Goal: Task Accomplishment & Management: Use online tool/utility

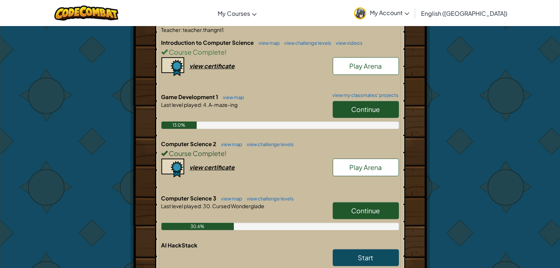
scroll to position [162, 0]
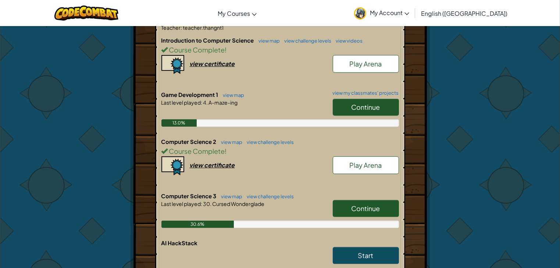
click at [374, 213] on link "Continue" at bounding box center [366, 208] width 66 height 17
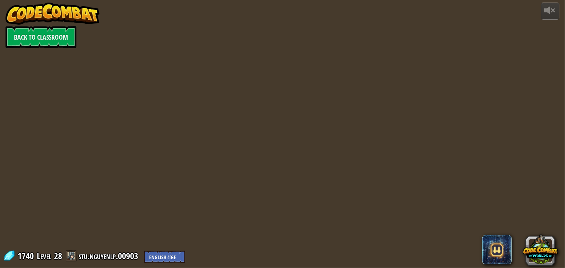
select select "en-[GEOGRAPHIC_DATA]"
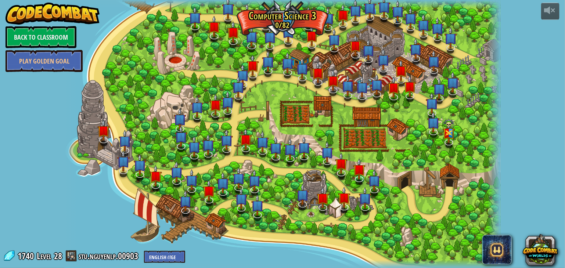
select select "en-[GEOGRAPHIC_DATA]"
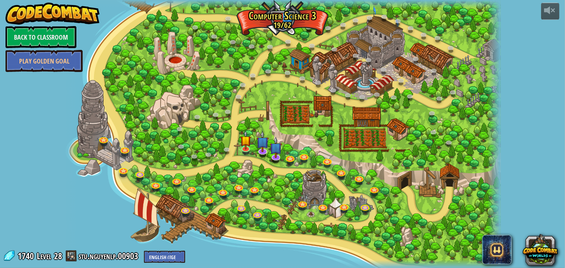
select select "en-[GEOGRAPHIC_DATA]"
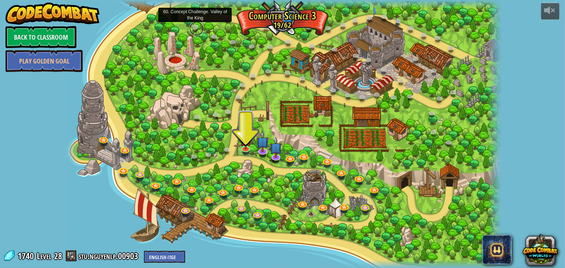
click at [194, 25] on link at bounding box center [196, 28] width 15 height 15
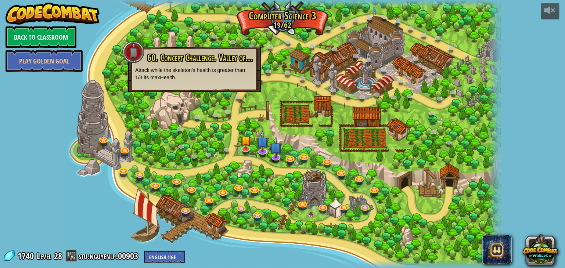
click at [194, 110] on div at bounding box center [282, 134] width 437 height 268
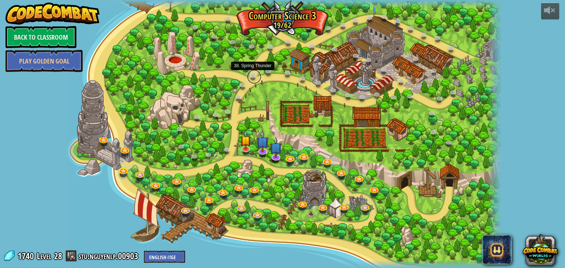
click at [251, 77] on link at bounding box center [254, 76] width 15 height 15
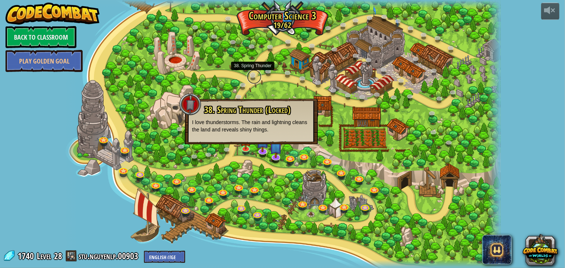
click at [251, 77] on link at bounding box center [254, 76] width 15 height 15
click at [221, 69] on div at bounding box center [282, 134] width 437 height 268
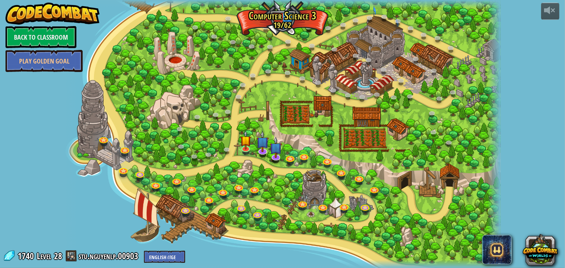
click at [454, 191] on div at bounding box center [282, 134] width 437 height 268
drag, startPoint x: 441, startPoint y: 127, endPoint x: 361, endPoint y: 156, distance: 85.7
click at [361, 156] on div at bounding box center [282, 134] width 437 height 268
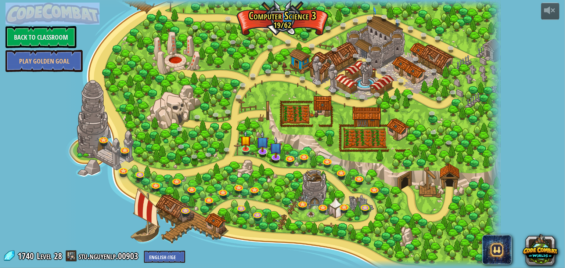
drag, startPoint x: 530, startPoint y: 101, endPoint x: 324, endPoint y: 285, distance: 275.9
click at [324, 0] on html "powered by Back to Classroom Play Golden Goal 70. Fast and Furry-ous (Locked) N…" at bounding box center [282, 0] width 565 height 0
click at [272, 153] on img at bounding box center [276, 143] width 12 height 28
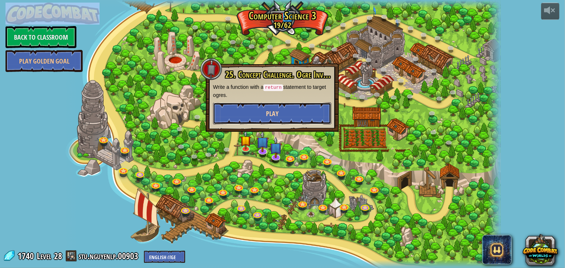
click at [297, 108] on button "Play" at bounding box center [272, 114] width 118 height 22
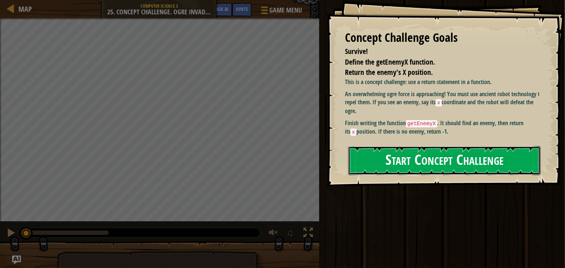
click at [428, 167] on button "Start Concept Challenge" at bounding box center [444, 160] width 193 height 29
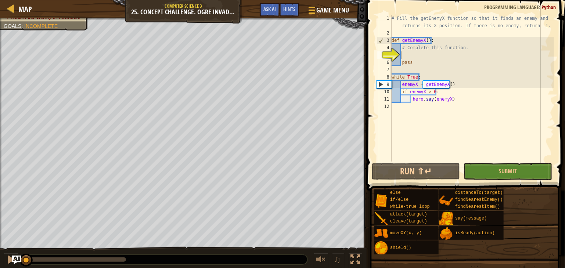
click at [411, 53] on div "# Fill the getEnemyX function so that it finds an enemy and returns its X posit…" at bounding box center [472, 99] width 164 height 169
type textarea "h"
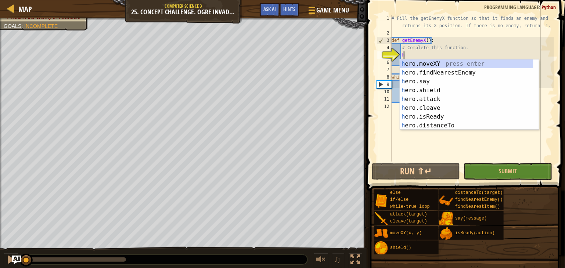
scroll to position [3, 0]
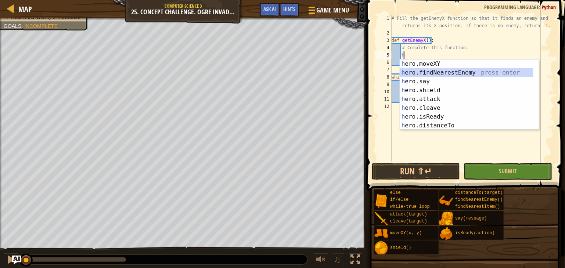
click at [466, 76] on div "h ero.moveXY press enter h ero.findNearestEnemy press enter h ero.say press ent…" at bounding box center [466, 104] width 133 height 88
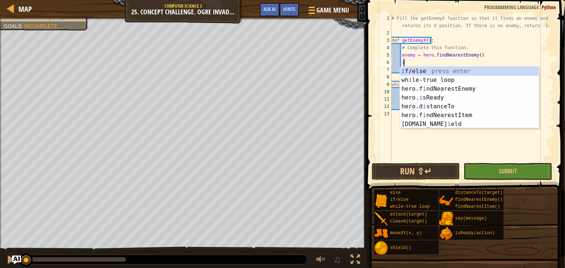
type textarea "if enemy:"
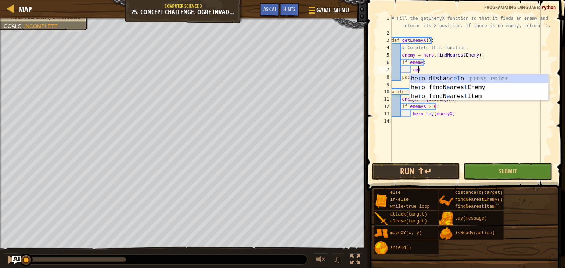
scroll to position [3, 2]
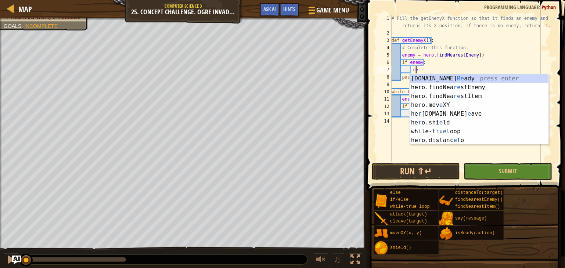
type textarea "r"
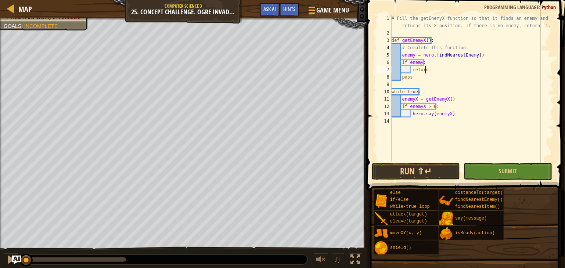
scroll to position [3, 2]
type textarea "return x"
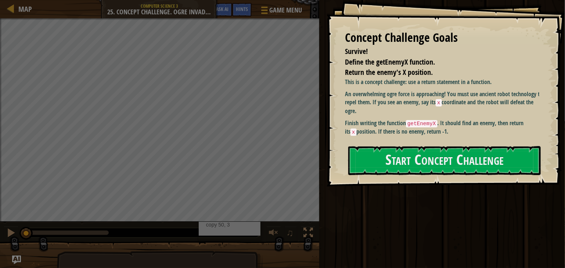
drag, startPoint x: 322, startPoint y: 152, endPoint x: 326, endPoint y: 172, distance: 20.4
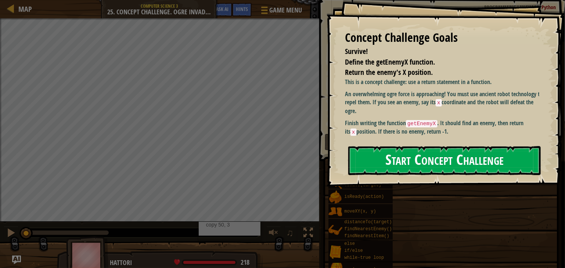
drag, startPoint x: 326, startPoint y: 172, endPoint x: 481, endPoint y: 158, distance: 155.7
click at [481, 158] on button "Start Concept Challenge" at bounding box center [444, 160] width 193 height 29
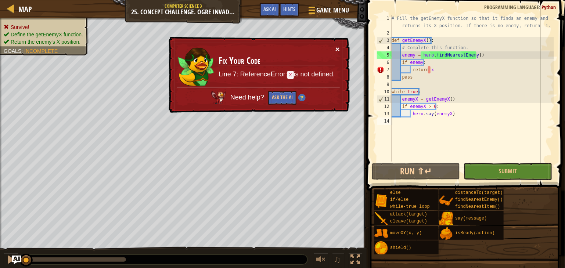
click at [338, 47] on button "×" at bounding box center [337, 50] width 4 height 8
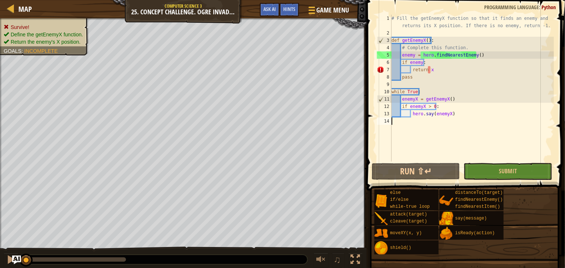
click at [475, 73] on div "# Fill the getEnemyX function so that it finds an enemy and returns its X posit…" at bounding box center [472, 99] width 164 height 169
type textarea "return"
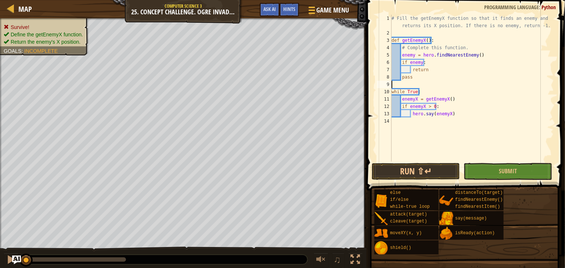
click at [425, 83] on div "# Fill the getEnemyX function so that it finds an enemy and returns its X posit…" at bounding box center [472, 99] width 164 height 169
click at [436, 69] on div "# Fill the getEnemyX function so that it finds an enemy and returns its X posit…" at bounding box center [472, 99] width 164 height 169
type textarea "return enemy.pos.x"
click at [463, 83] on div "# Fill the getEnemyX function so that it finds an enemy and returns its X posit…" at bounding box center [472, 99] width 164 height 169
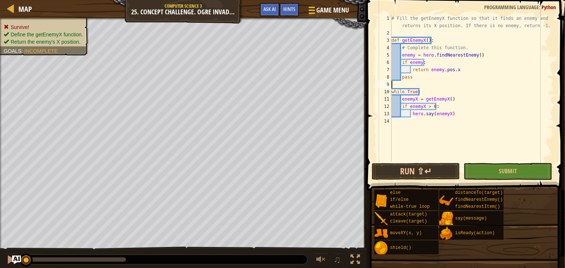
scroll to position [3, 0]
click at [459, 86] on div "# Fill the getEnemyX function so that it finds an enemy and returns its X posit…" at bounding box center [472, 99] width 164 height 169
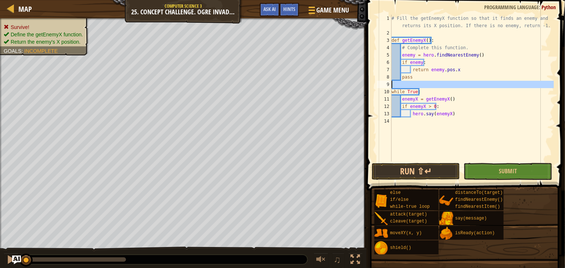
click at [459, 86] on div "# Fill the getEnemyX function so that it finds an enemy and returns its X posit…" at bounding box center [472, 99] width 164 height 169
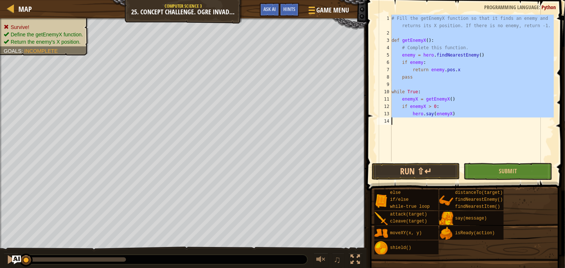
type textarea "hero.say(enemyX)"
click at [459, 158] on div "# Fill the getEnemyX function so that it finds an enemy and returns its X posit…" at bounding box center [472, 88] width 164 height 147
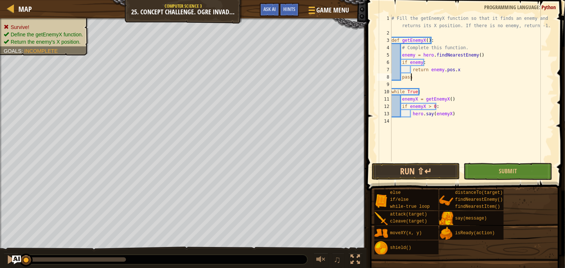
click at [417, 79] on div "# Fill the getEnemyX function so that it finds an enemy and returns its X posit…" at bounding box center [472, 99] width 164 height 169
type textarea "p"
type textarea "e"
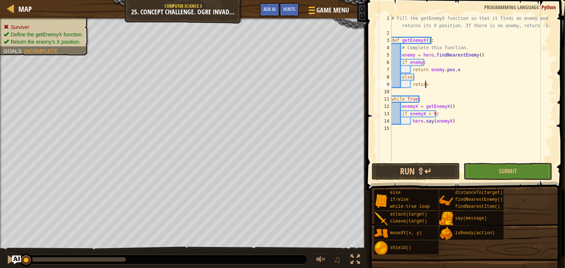
scroll to position [3, 2]
type textarea "return -1"
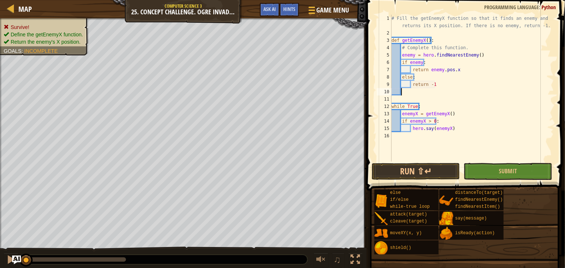
scroll to position [3, 0]
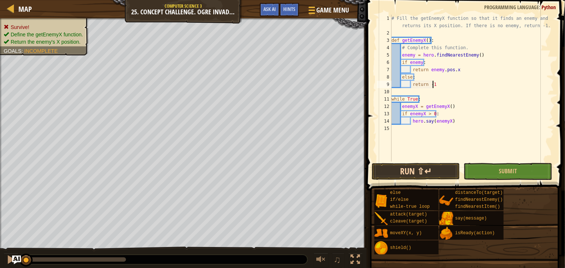
type textarea "return -1"
click at [432, 169] on button "Run ⇧↵" at bounding box center [416, 171] width 88 height 17
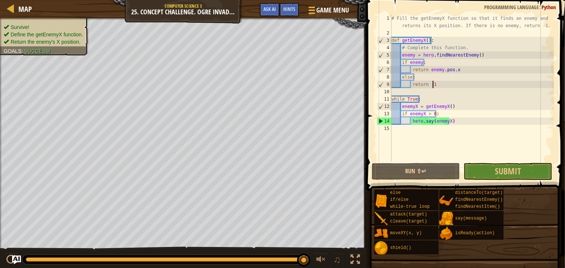
drag, startPoint x: 166, startPoint y: 261, endPoint x: 564, endPoint y: 281, distance: 398.9
click at [564, 0] on html "Map Computer Science 3 25. Concept Challenge. Ogre Invaders Game Menu Done Hint…" at bounding box center [282, 0] width 565 height 0
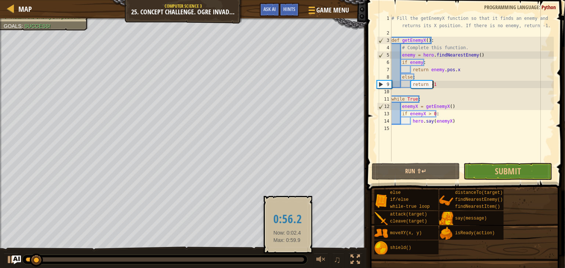
click at [287, 259] on div at bounding box center [165, 260] width 279 height 4
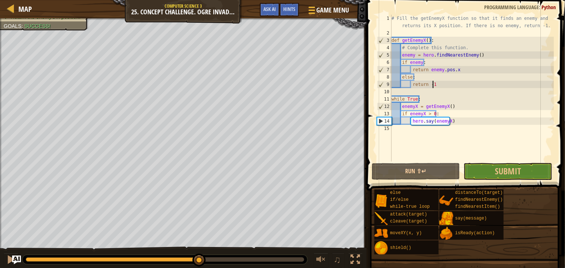
click at [200, 236] on div "Survive! Define the getEnemyX function. Return the enemy's X position. Goals : …" at bounding box center [282, 143] width 565 height 251
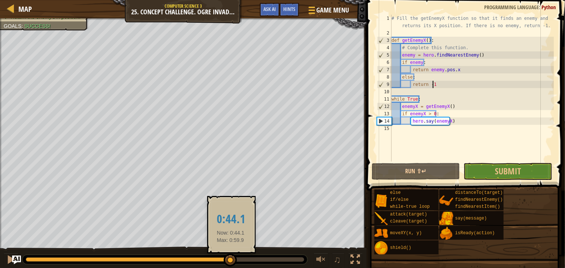
drag, startPoint x: 198, startPoint y: 261, endPoint x: 234, endPoint y: 263, distance: 36.1
click at [234, 263] on div at bounding box center [230, 260] width 13 height 13
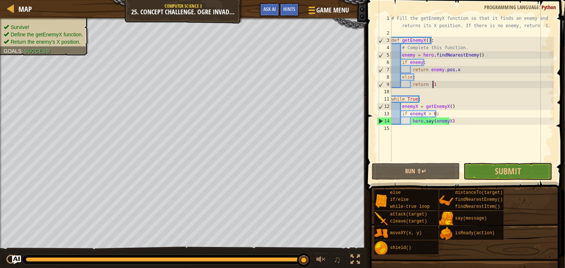
drag, startPoint x: 237, startPoint y: 261, endPoint x: 365, endPoint y: 237, distance: 130.0
click at [365, 237] on div "Map Computer Science 3 25. Concept Challenge. Ogre Invaders Game Menu Done Hint…" at bounding box center [282, 134] width 565 height 268
drag, startPoint x: 365, startPoint y: 237, endPoint x: 218, endPoint y: 265, distance: 149.5
click at [218, 265] on div "Map Computer Science 3 25. Concept Challenge. Ogre Invaders Game Menu Done Hint…" at bounding box center [282, 134] width 565 height 268
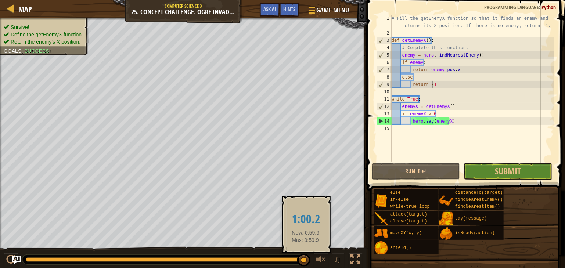
drag, startPoint x: 306, startPoint y: 262, endPoint x: 312, endPoint y: 258, distance: 6.9
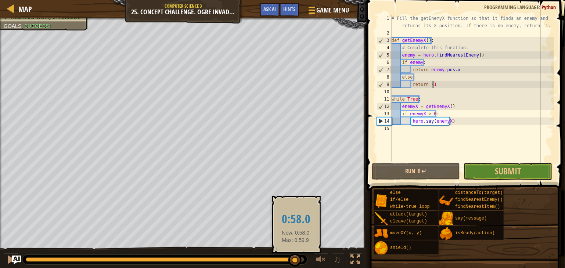
drag, startPoint x: 305, startPoint y: 261, endPoint x: 296, endPoint y: 263, distance: 10.0
click at [296, 263] on div at bounding box center [294, 260] width 13 height 13
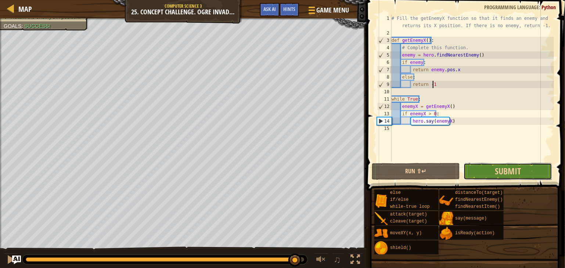
click at [514, 179] on button "Submit" at bounding box center [508, 171] width 88 height 17
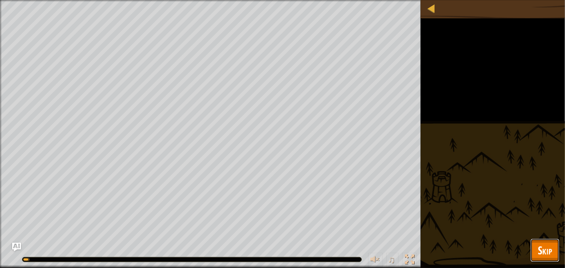
click at [541, 255] on span "Skip" at bounding box center [545, 250] width 14 height 15
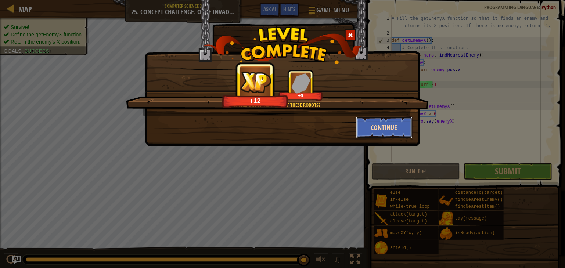
click at [383, 136] on button "Continue" at bounding box center [384, 127] width 57 height 22
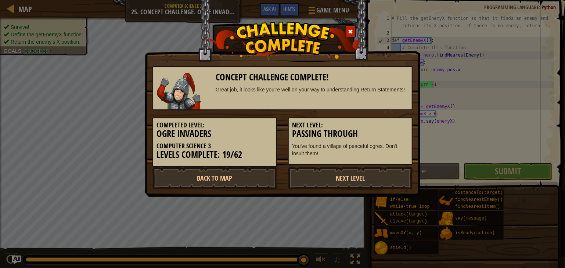
click at [384, 132] on h3 "Passing Through" at bounding box center [350, 134] width 116 height 10
click at [334, 180] on link "Next Level" at bounding box center [350, 178] width 125 height 22
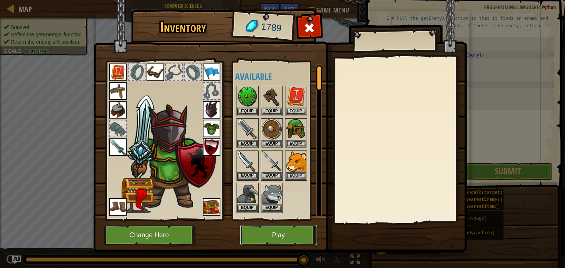
click at [285, 234] on button "Play" at bounding box center [278, 235] width 77 height 20
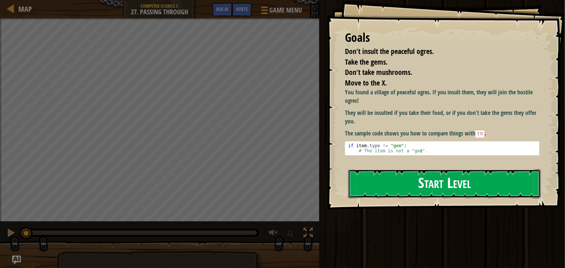
click at [464, 175] on button "Start Level" at bounding box center [444, 183] width 193 height 29
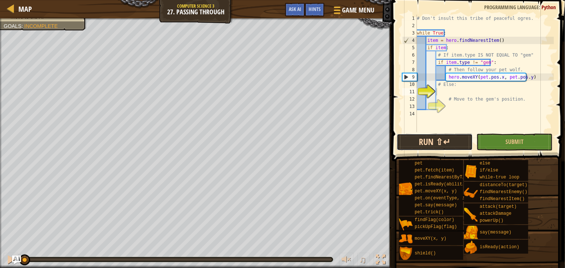
click at [447, 146] on button "Run ⇧↵" at bounding box center [435, 142] width 76 height 17
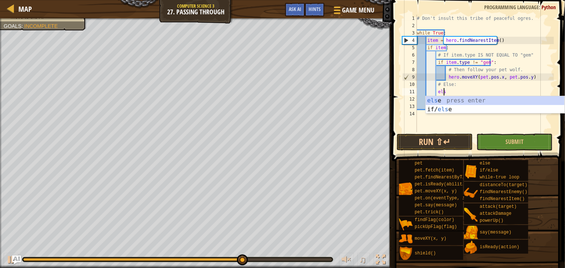
type textarea "else"
click at [452, 98] on div "else press enter if/ else press enter" at bounding box center [495, 113] width 139 height 35
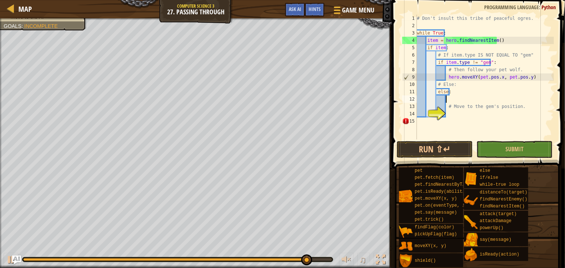
type textarea "# Move to the gem's position."
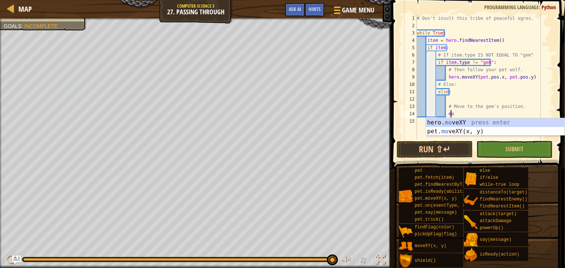
scroll to position [3, 3]
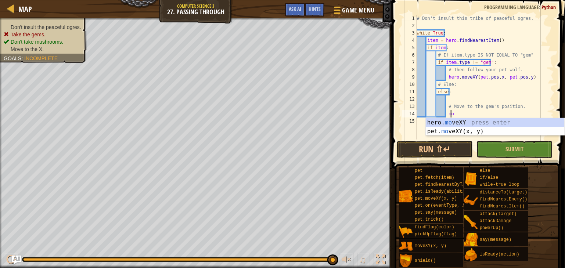
type textarea "m"
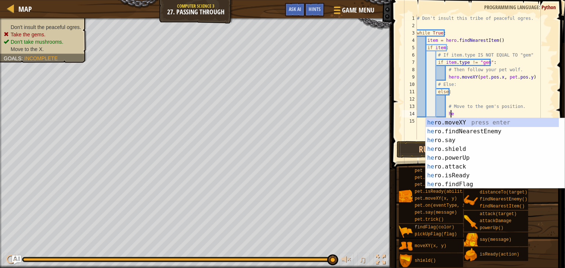
type textarea "h"
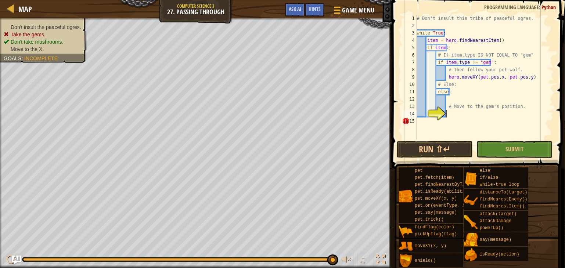
type textarea "h"
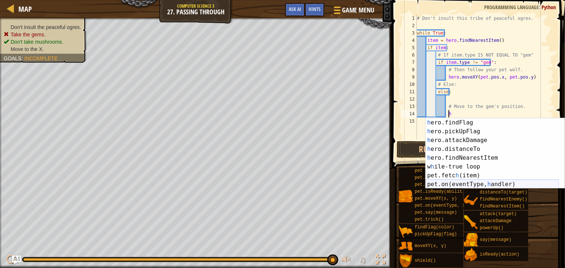
scroll to position [62, 0]
click at [483, 161] on div "h ero.findFlag press enter h ero.pickUpFlag press enter h ero.attackDamage pres…" at bounding box center [492, 162] width 133 height 88
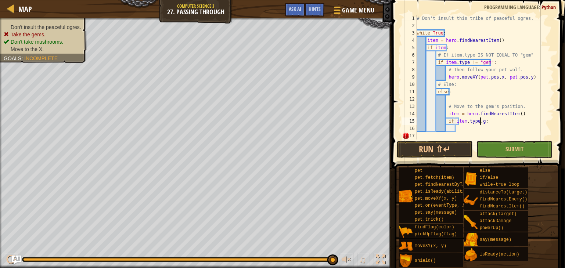
scroll to position [3, 5]
type textarea "if item.type.gem:"
drag, startPoint x: 500, startPoint y: 127, endPoint x: 456, endPoint y: 128, distance: 43.7
click at [456, 128] on div "# Don't insult this tribe of peaceful ogres. while True : item = hero . findNea…" at bounding box center [485, 85] width 139 height 140
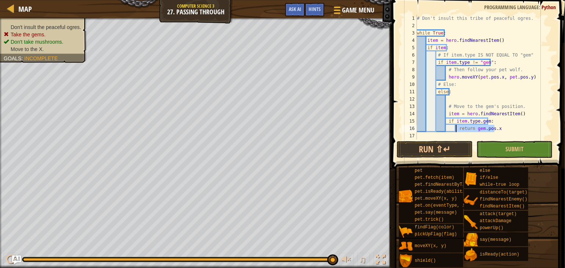
type textarea "return gem.pos.x"
click at [502, 132] on div "# Don't insult this tribe of peaceful ogres. while True : item = hero . findNea…" at bounding box center [485, 77] width 139 height 125
paste textarea "return gem.pos.x"
type textarea "# Else:"
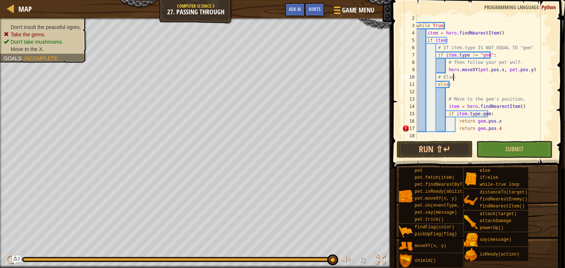
scroll to position [7, 0]
click at [439, 135] on div "while True : item = hero . findNearestItem ( ) if item : # If item.type IS NOT …" at bounding box center [482, 85] width 133 height 140
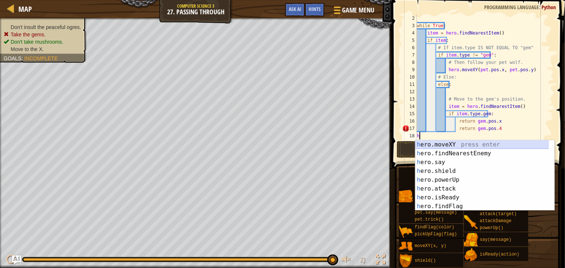
click at [445, 145] on div "h ero.moveXY press enter h ero.findNearestEnemy press enter h ero.say press ent…" at bounding box center [482, 184] width 133 height 88
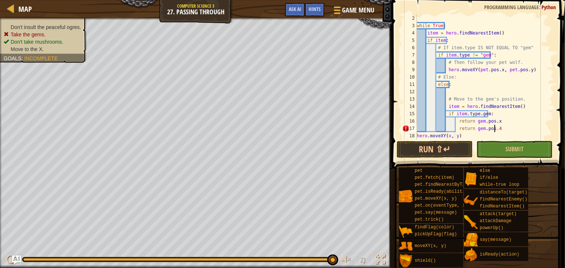
click at [500, 128] on div "while True : item = hero . findNearestItem ( ) if item : # If item.type IS NOT …" at bounding box center [482, 85] width 133 height 140
click at [504, 148] on button "Submit" at bounding box center [515, 149] width 76 height 17
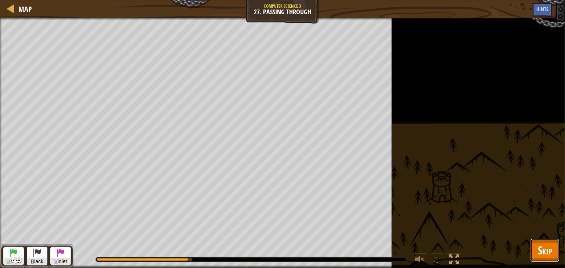
click at [551, 242] on button "Skip" at bounding box center [545, 251] width 29 height 24
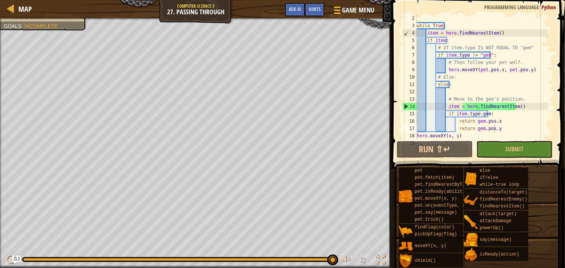
scroll to position [0, 0]
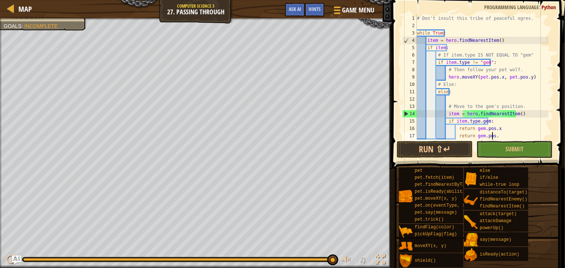
type textarea "h"
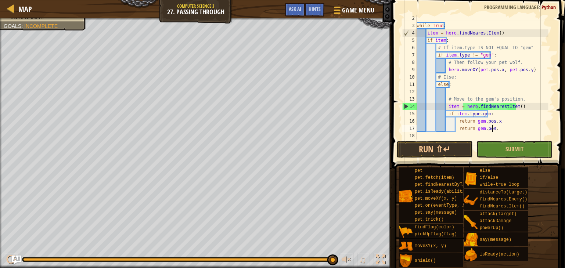
type textarea "return gem.pos.x"
type textarea "re"
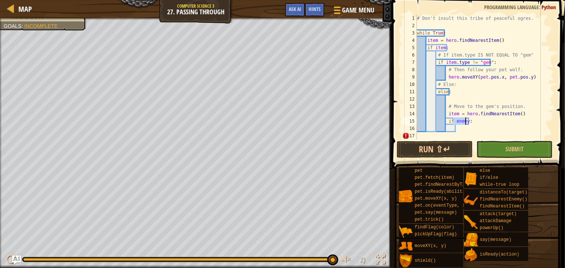
type textarea "if"
type textarea "h"
type textarea "her"
type textarea "mov"
type textarea "else"
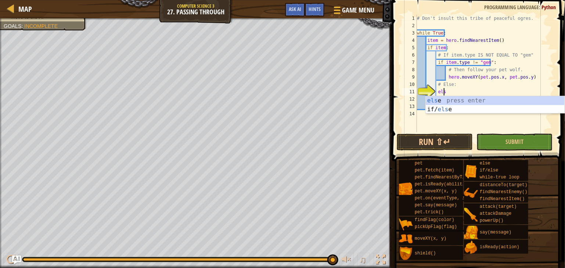
type textarea "else"
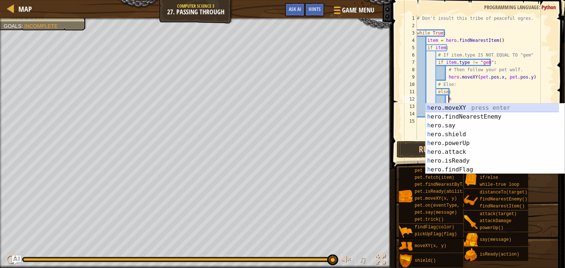
click at [466, 105] on div "h ero.moveXY press enter h ero.findNearestEnemy press enter h ero.say press ent…" at bounding box center [495, 148] width 139 height 88
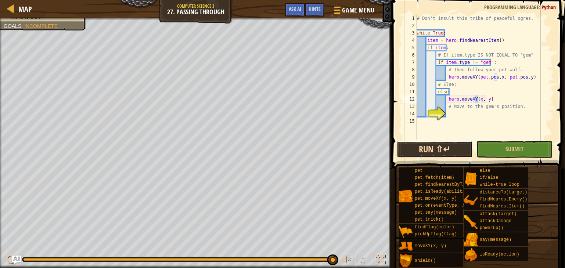
click at [441, 146] on button "Run ⇧↵" at bounding box center [435, 149] width 76 height 17
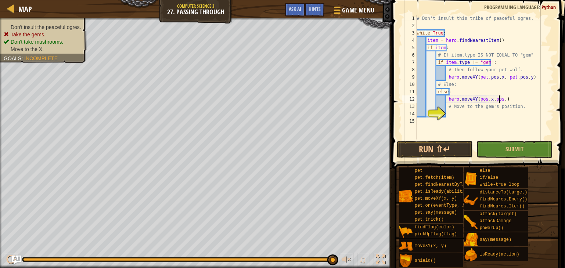
scroll to position [3, 7]
click at [438, 147] on button "Run ⇧↵" at bounding box center [435, 149] width 76 height 17
type textarea "hero.moveXY(item.pos.x,item.pos.y )"
click at [521, 146] on span "Submit" at bounding box center [515, 149] width 18 height 8
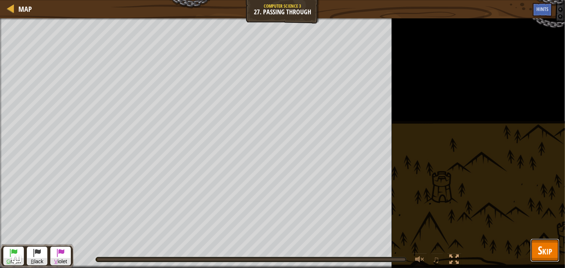
click at [542, 255] on span "Skip" at bounding box center [545, 250] width 14 height 15
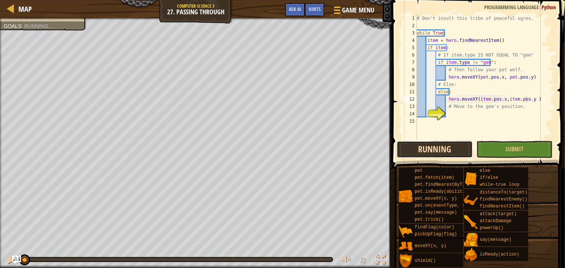
click at [432, 141] on button "Running" at bounding box center [435, 149] width 76 height 17
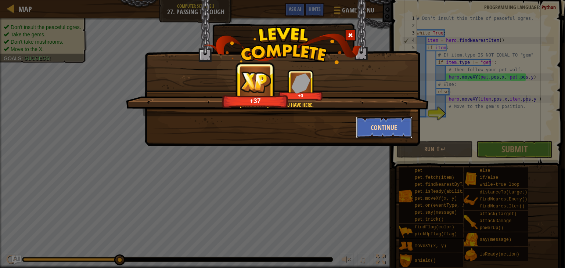
click at [393, 131] on button "Continue" at bounding box center [384, 127] width 57 height 22
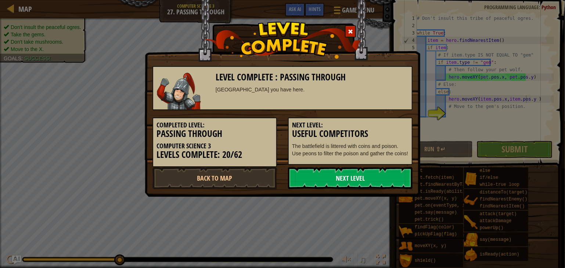
click at [335, 174] on link "Next Level" at bounding box center [350, 178] width 125 height 22
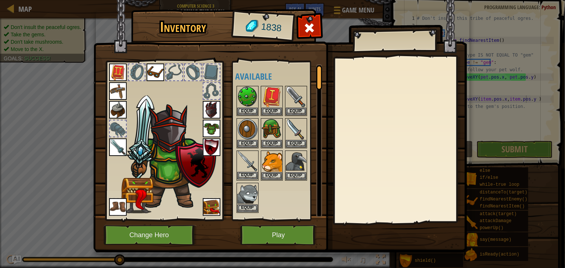
click at [245, 155] on img at bounding box center [247, 161] width 21 height 21
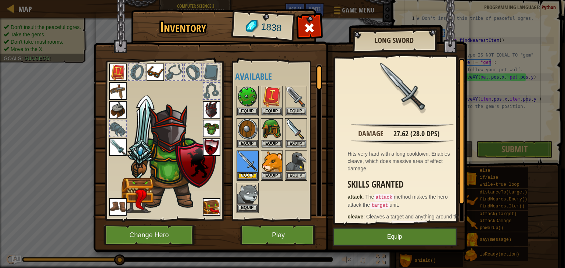
click at [112, 146] on img at bounding box center [118, 148] width 18 height 18
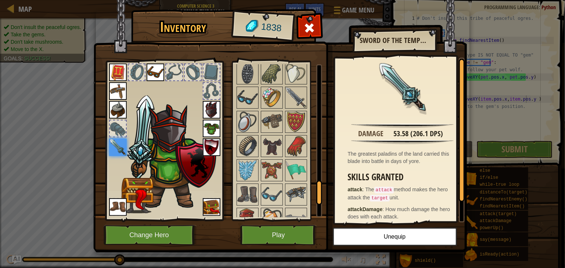
scroll to position [765, 0]
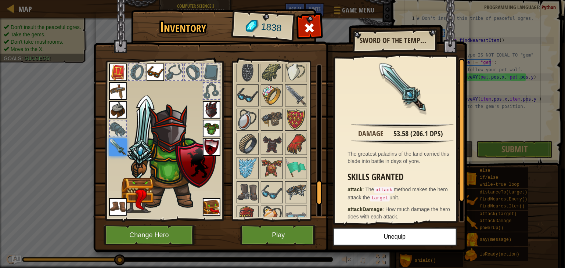
drag, startPoint x: 319, startPoint y: 84, endPoint x: 283, endPoint y: 198, distance: 119.8
click at [283, 198] on div "Available Equip Equip Equip Equip Equip Equip Equip Equip Equip Equip Equip Equ…" at bounding box center [279, 140] width 87 height 153
click at [276, 164] on img at bounding box center [272, 168] width 21 height 21
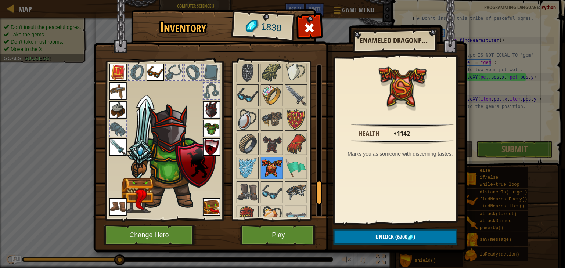
click at [272, 164] on img at bounding box center [272, 168] width 21 height 21
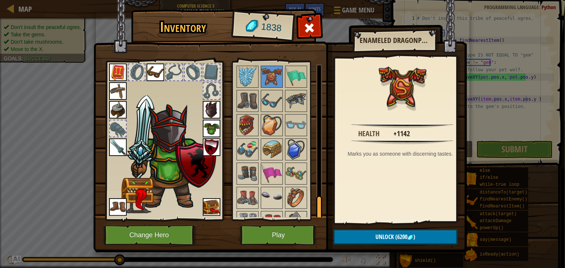
scroll to position [867, 0]
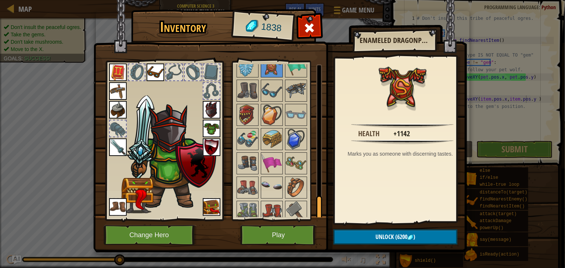
drag, startPoint x: 316, startPoint y: 184, endPoint x: 284, endPoint y: 200, distance: 35.5
click at [284, 200] on div "Available Equip Equip Equip Equip Equip Equip Equip Equip Equip Equip Equip Equ…" at bounding box center [279, 140] width 87 height 153
click at [273, 208] on img at bounding box center [272, 212] width 21 height 21
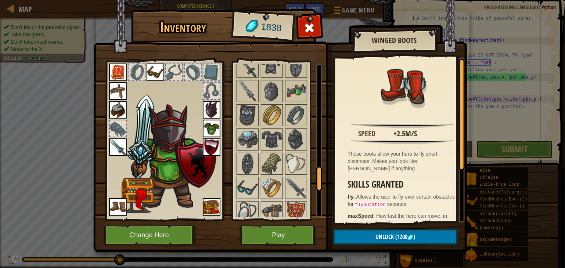
drag, startPoint x: 317, startPoint y: 200, endPoint x: 326, endPoint y: 169, distance: 31.7
click at [326, 169] on div "Inventory 1838 Available Equip Equip Equip Equip Equip Equip Equip Equip Equip …" at bounding box center [283, 132] width 374 height 243
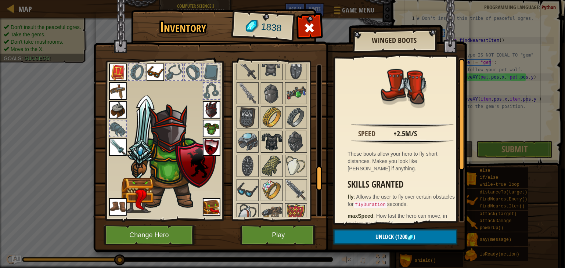
click at [279, 144] on img at bounding box center [272, 142] width 21 height 21
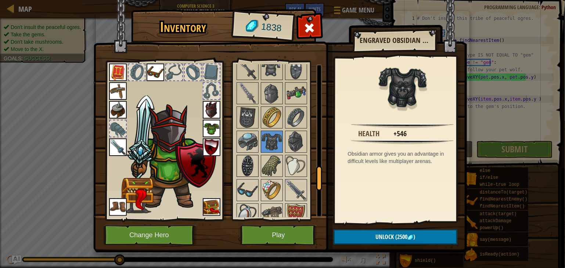
click at [250, 156] on img at bounding box center [247, 166] width 21 height 21
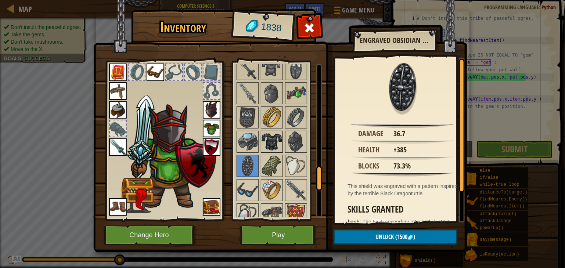
click at [275, 136] on img at bounding box center [272, 142] width 21 height 21
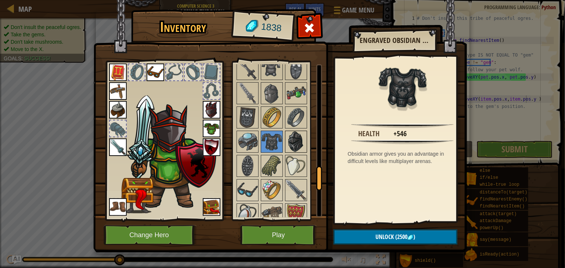
click at [292, 133] on img at bounding box center [296, 142] width 21 height 21
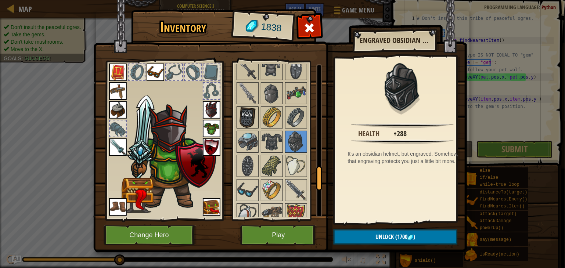
click at [245, 107] on img at bounding box center [247, 117] width 21 height 21
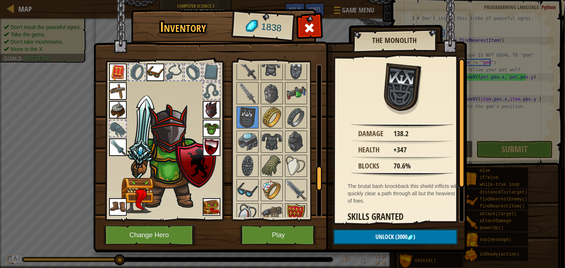
click at [296, 204] on img at bounding box center [296, 214] width 21 height 21
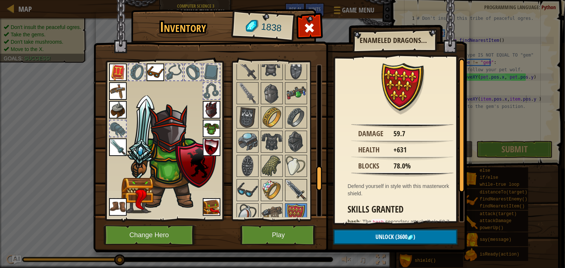
click at [290, 193] on img at bounding box center [296, 190] width 21 height 21
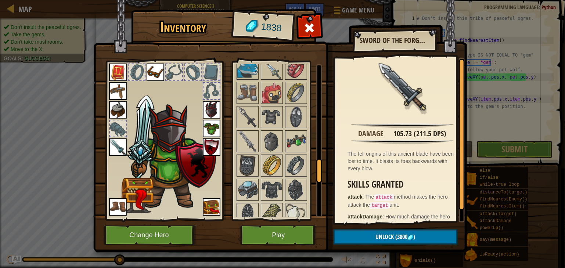
scroll to position [617, 0]
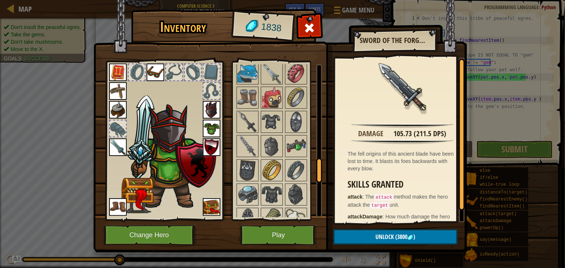
drag, startPoint x: 316, startPoint y: 170, endPoint x: 323, endPoint y: 162, distance: 11.2
click at [323, 162] on div "Inventory 1838 Available Equip Equip Equip Equip Equip Equip Equip Equip Equip …" at bounding box center [283, 132] width 374 height 243
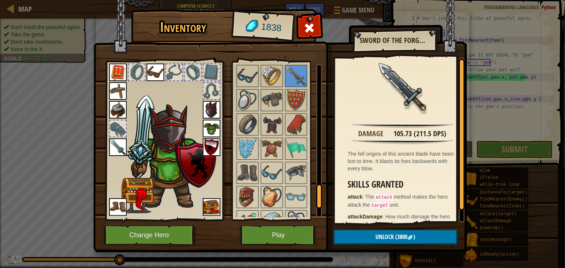
scroll to position [780, 0]
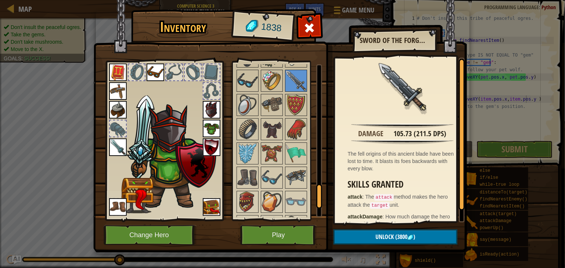
drag, startPoint x: 319, startPoint y: 164, endPoint x: 322, endPoint y: 188, distance: 23.7
click at [322, 188] on div at bounding box center [319, 196] width 6 height 25
click at [265, 126] on img at bounding box center [272, 129] width 21 height 21
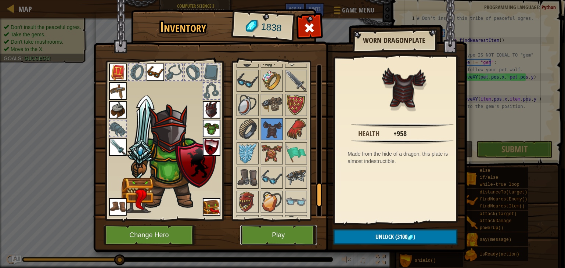
click at [289, 237] on button "Play" at bounding box center [278, 235] width 77 height 20
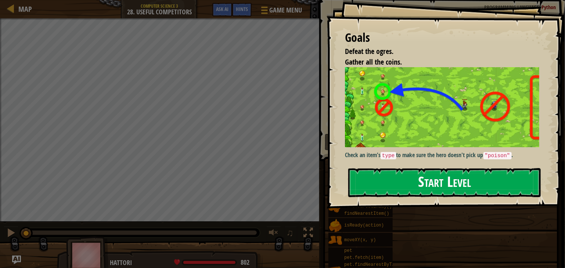
click at [395, 181] on button "Start Level" at bounding box center [444, 182] width 193 height 29
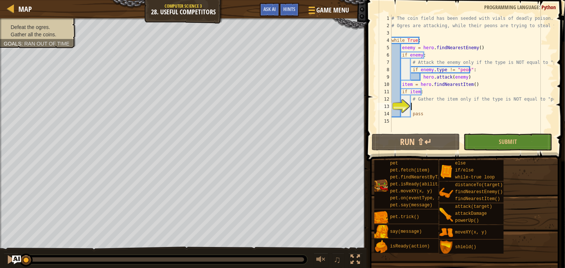
scroll to position [7, 0]
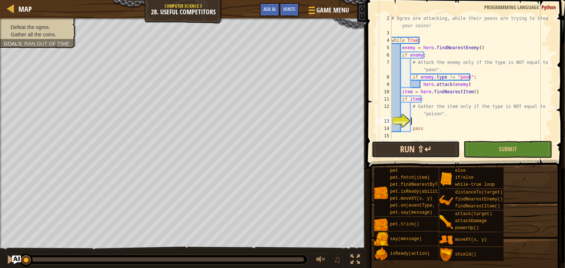
click at [382, 143] on button "Run ⇧↵" at bounding box center [416, 149] width 88 height 17
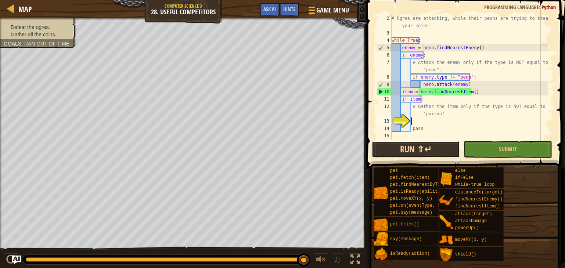
click at [405, 149] on button "Run ⇧↵" at bounding box center [416, 149] width 88 height 17
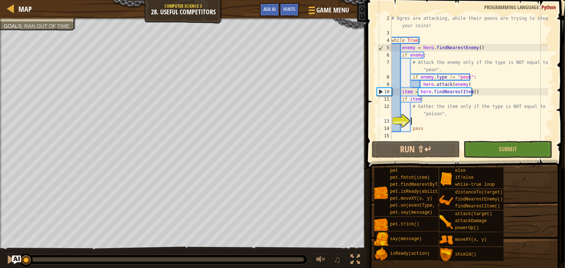
drag, startPoint x: 298, startPoint y: 259, endPoint x: 56, endPoint y: 261, distance: 242.2
click at [33, 261] on div at bounding box center [25, 260] width 13 height 13
click at [300, 257] on div at bounding box center [164, 260] width 285 height 10
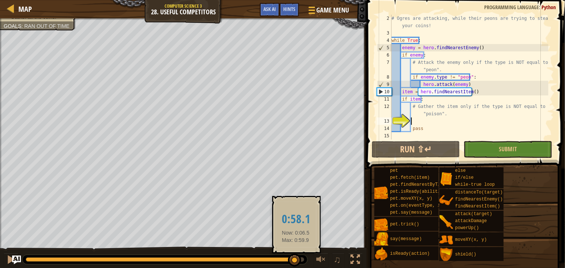
click at [296, 261] on div at bounding box center [165, 260] width 279 height 4
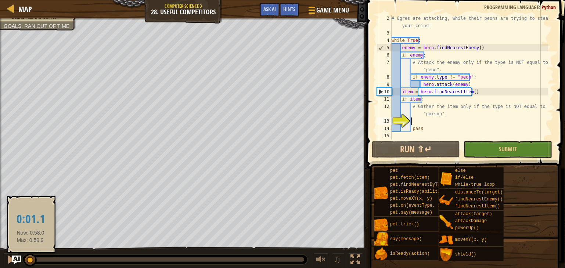
click at [30, 258] on div at bounding box center [28, 260] width 5 height 4
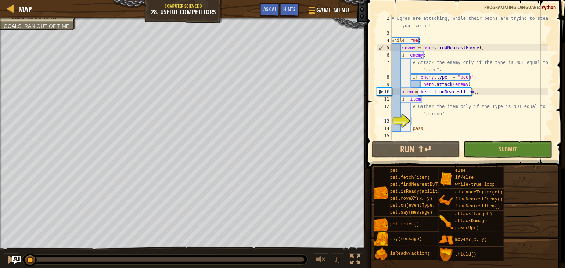
click at [296, 256] on div at bounding box center [164, 260] width 285 height 10
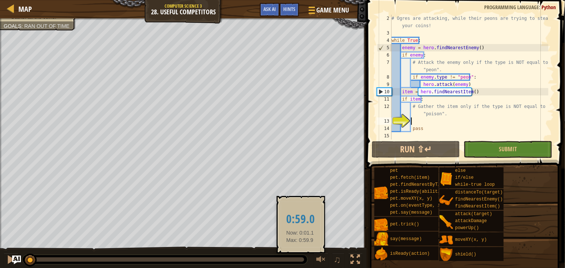
click at [300, 258] on div at bounding box center [165, 260] width 279 height 4
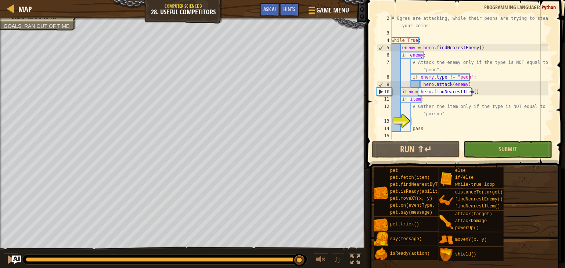
click at [117, 262] on div at bounding box center [164, 260] width 285 height 10
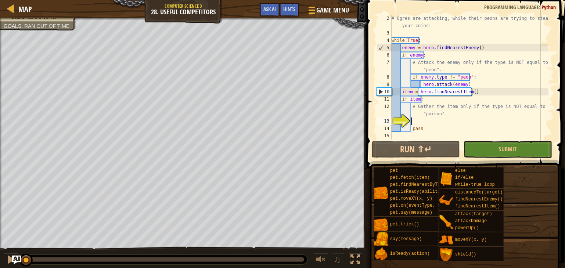
drag, startPoint x: 121, startPoint y: 259, endPoint x: 0, endPoint y: 250, distance: 120.8
click at [0, 250] on div "♫" at bounding box center [183, 258] width 367 height 22
click at [399, 141] on button "Run ⇧↵" at bounding box center [416, 149] width 88 height 17
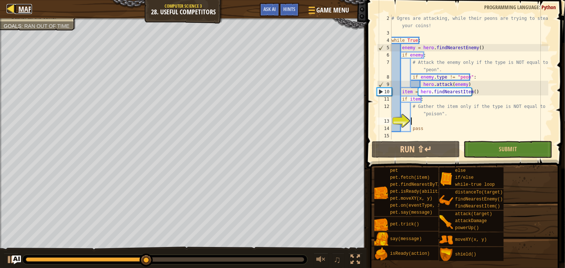
click at [19, 6] on span "Map" at bounding box center [25, 9] width 14 height 10
select select "en-[GEOGRAPHIC_DATA]"
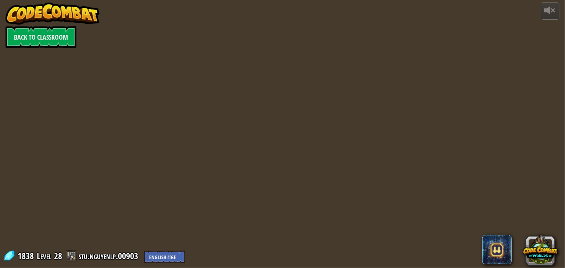
select select "en-[GEOGRAPHIC_DATA]"
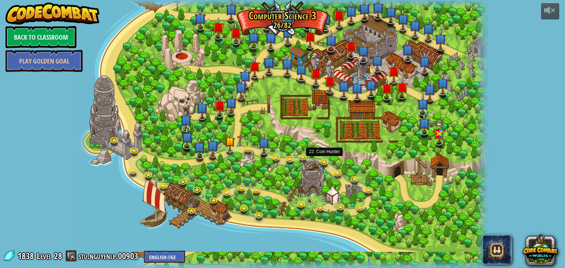
select select "en-[GEOGRAPHIC_DATA]"
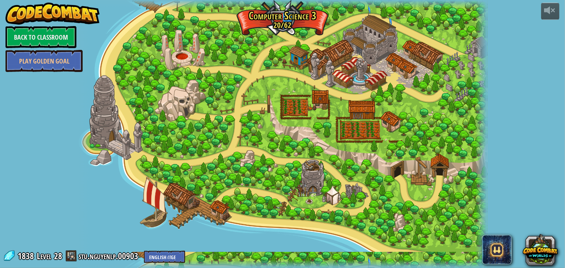
select select "en-[GEOGRAPHIC_DATA]"
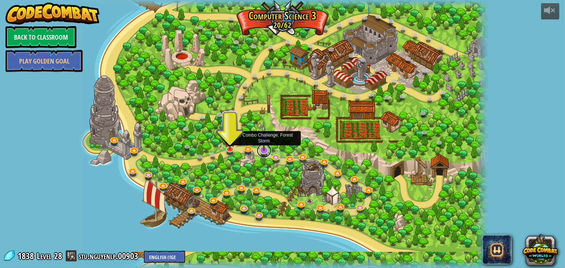
click at [262, 153] on link at bounding box center [264, 150] width 15 height 15
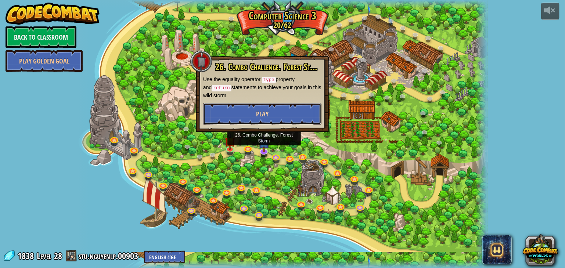
click at [263, 115] on span "Play" at bounding box center [262, 114] width 12 height 9
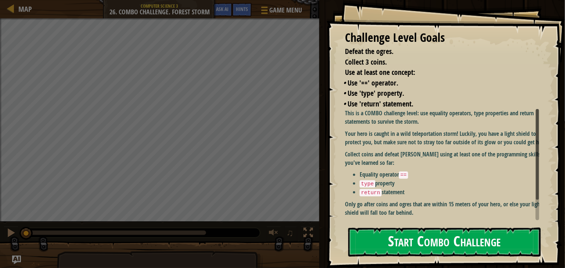
click at [402, 238] on button "Start Combo Challenge" at bounding box center [444, 242] width 193 height 29
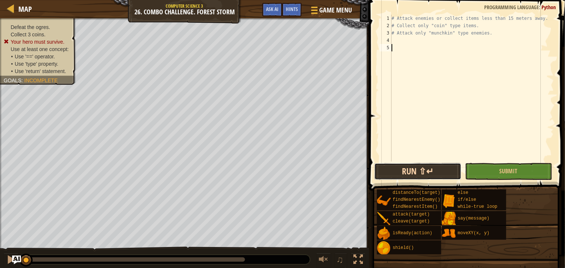
click at [414, 173] on button "Run ⇧↵" at bounding box center [417, 171] width 87 height 17
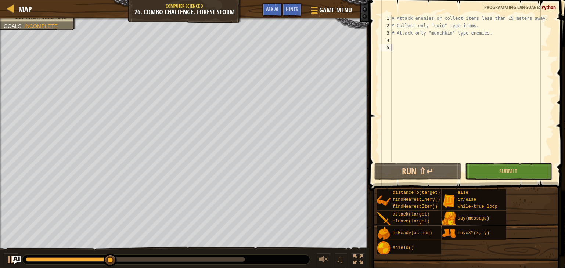
type textarea "h"
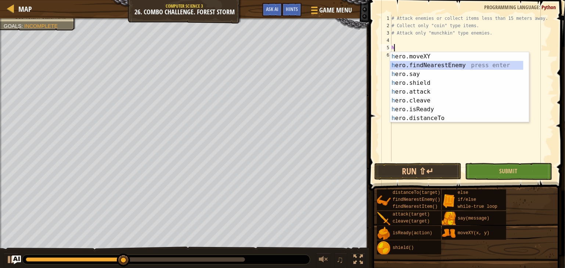
click at [428, 64] on div "h ero.moveXY press enter h ero.findNearestEnemy press enter h ero.say press ent…" at bounding box center [456, 96] width 133 height 88
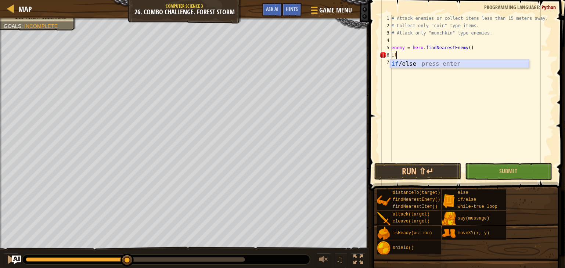
click at [421, 64] on div "if /else press enter" at bounding box center [459, 73] width 139 height 26
type textarea "if enemy:"
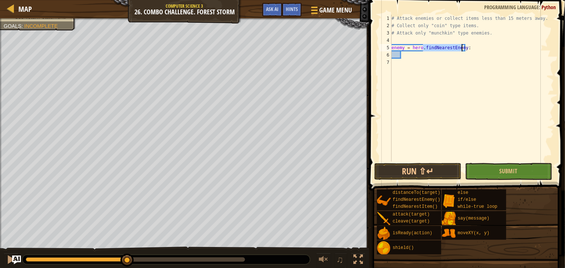
type textarea "if"
type textarea "h"
type textarea "# Attack only "munchkin" type enemies."
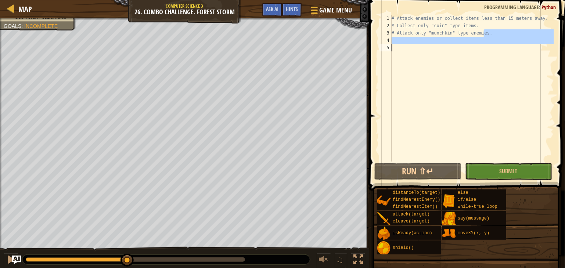
type textarea "# Attack only "munchkin" type enemies."
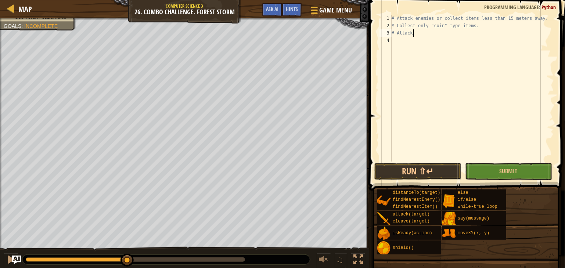
type textarea "#"
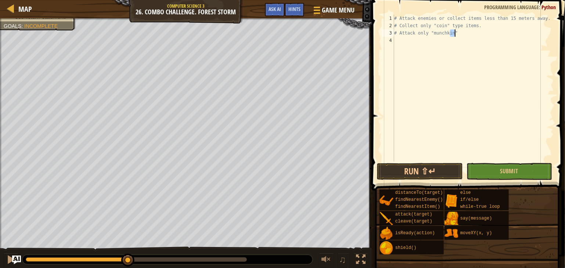
type textarea "# Attack only "munchkin" type enemies."
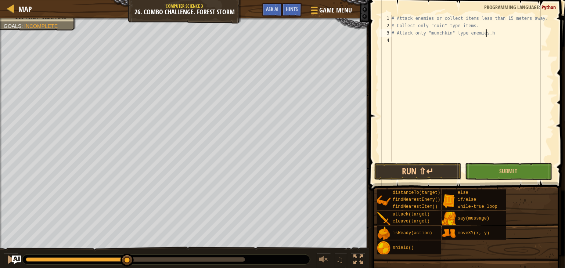
scroll to position [3, 7]
type textarea "# Attack only "munchkin" type enemies."
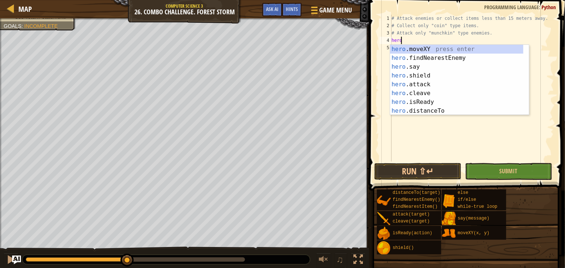
scroll to position [3, 0]
type textarea "h"
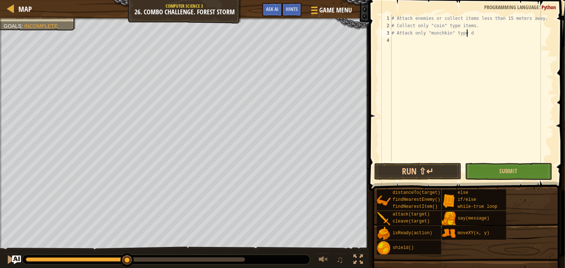
scroll to position [3, 6]
type textarea "h"
type textarea "# Attack only "munchkin" type enemies.h"
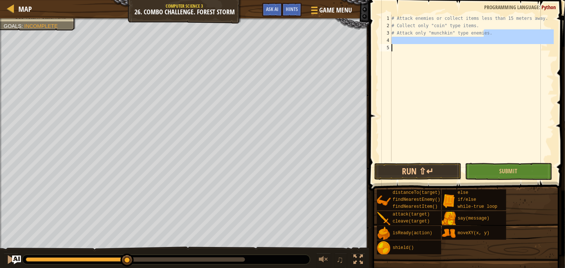
scroll to position [3, 0]
type textarea "# Attack only "munchkin" type enemies.z"
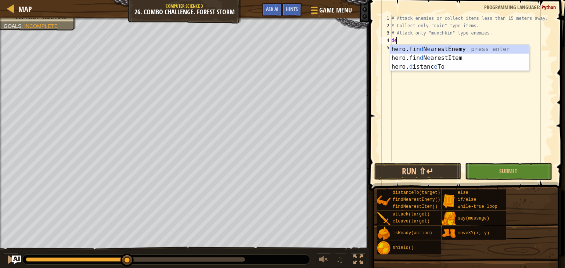
type textarea "def"
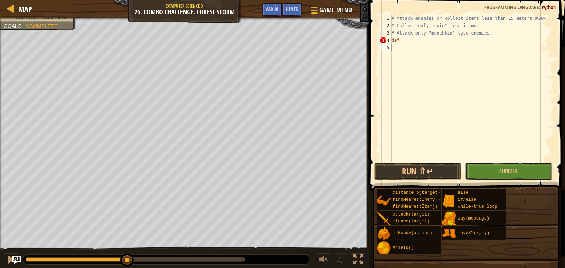
type textarea "def"
type textarea "w"
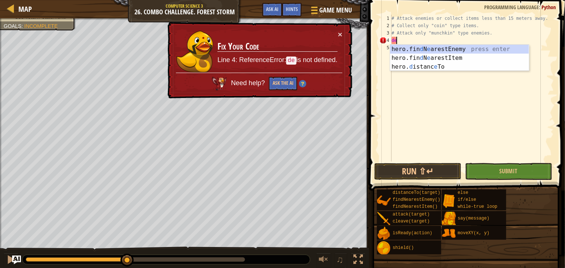
type textarea "def"
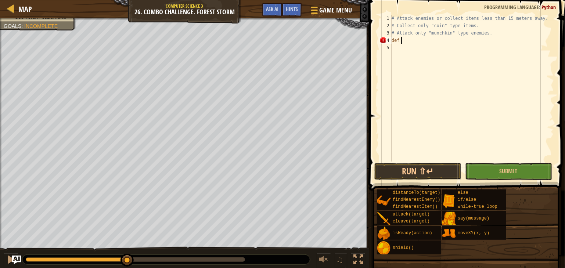
type textarea "def"
